Goal: Find specific page/section: Find specific page/section

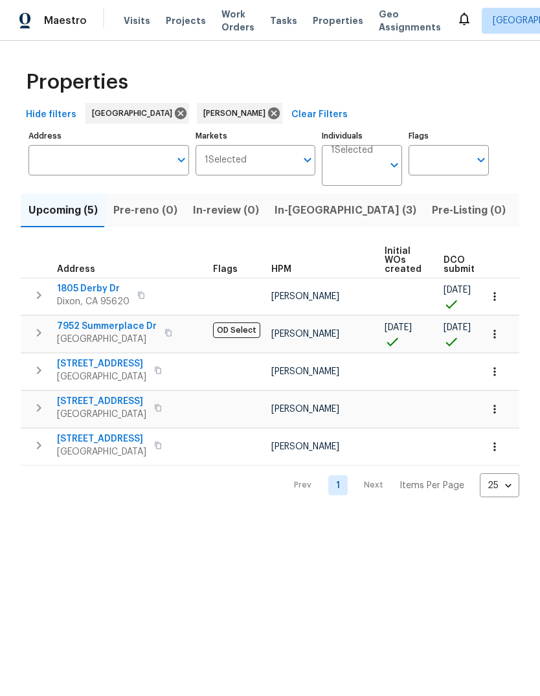
click at [100, 296] on span "Dixon, CA 95620" at bounding box center [93, 301] width 73 height 13
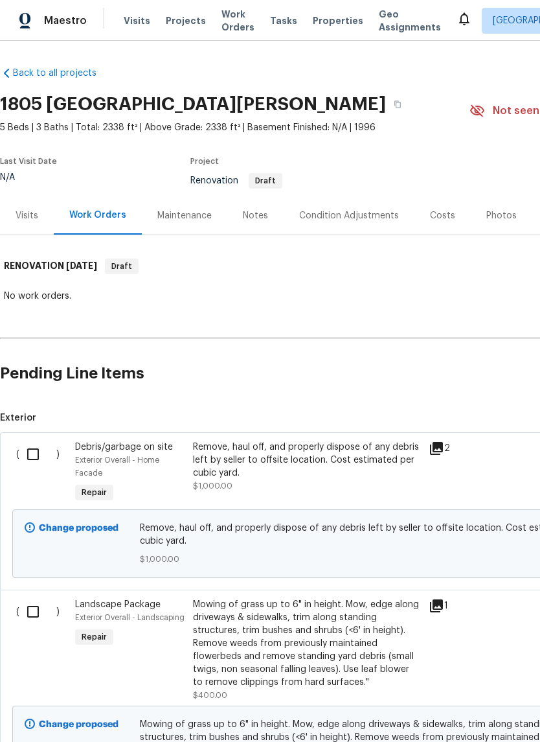
click at [443, 437] on div "2" at bounding box center [454, 473] width 59 height 73
click at [258, 216] on div "Notes" at bounding box center [255, 215] width 25 height 13
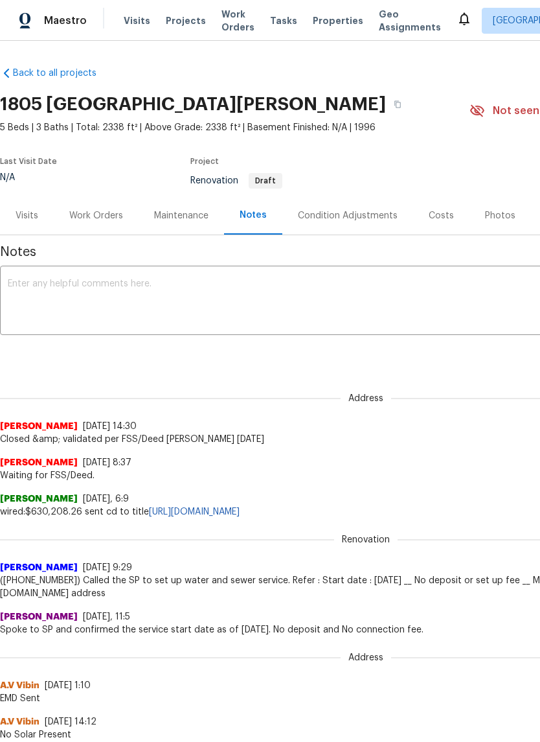
click at [376, 214] on div "Condition Adjustments" at bounding box center [348, 215] width 100 height 13
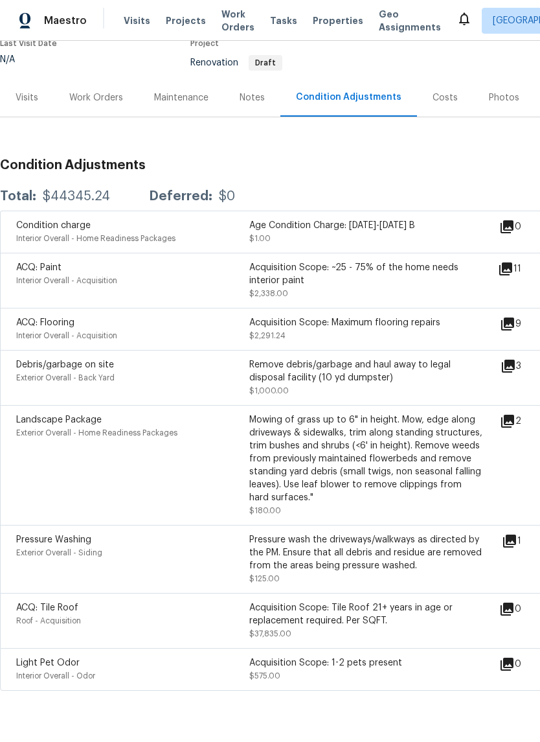
scroll to position [118, 0]
click at [443, 98] on div "Costs" at bounding box center [445, 97] width 25 height 13
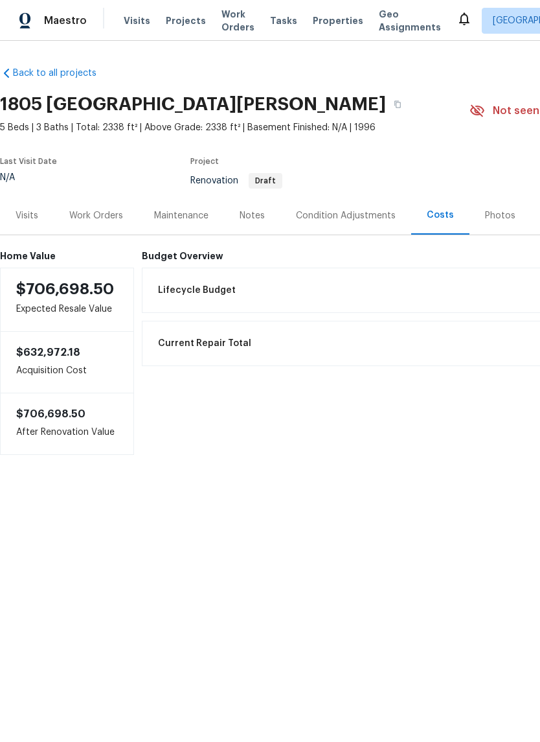
click at [207, 295] on span "Lifecycle Budget" at bounding box center [197, 290] width 78 height 13
